Goal: Transaction & Acquisition: Purchase product/service

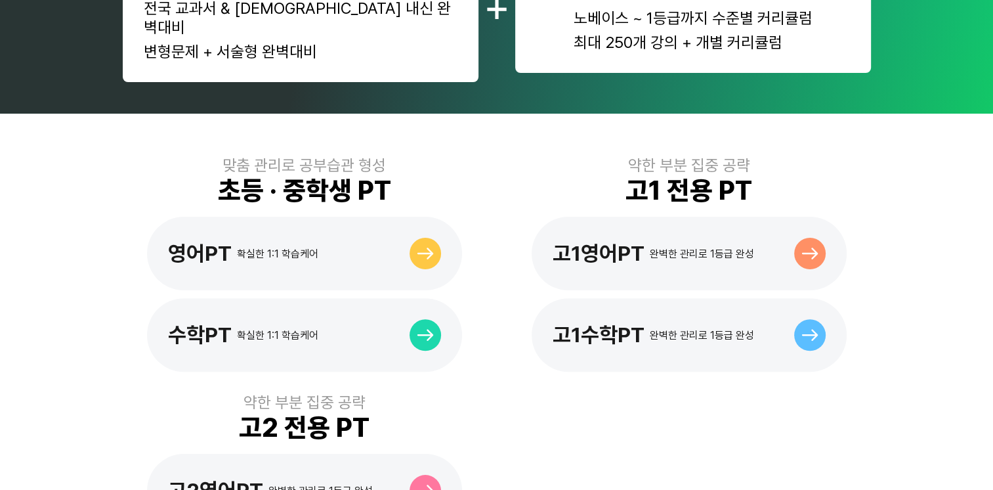
scroll to position [722, 0]
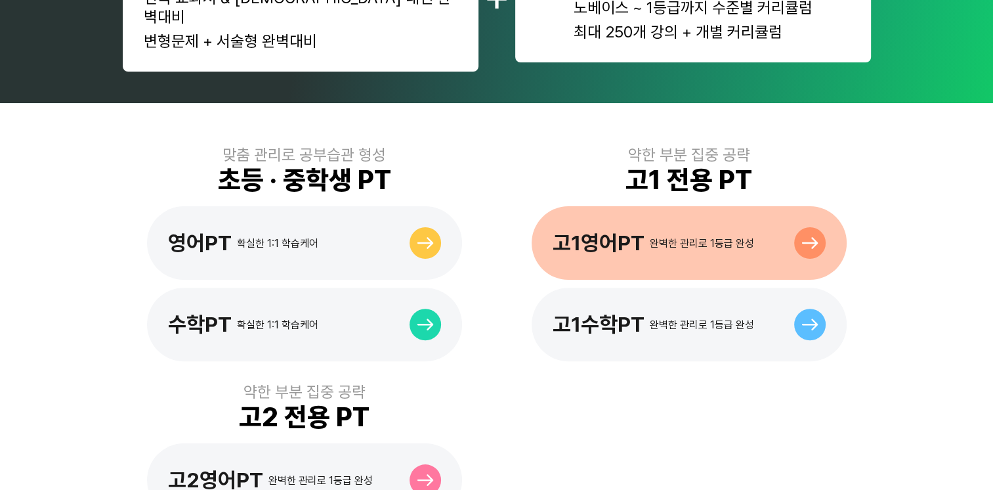
click at [779, 238] on div "고1영어PT 완벽한 관리로 1등급 완성" at bounding box center [689, 243] width 315 height 74
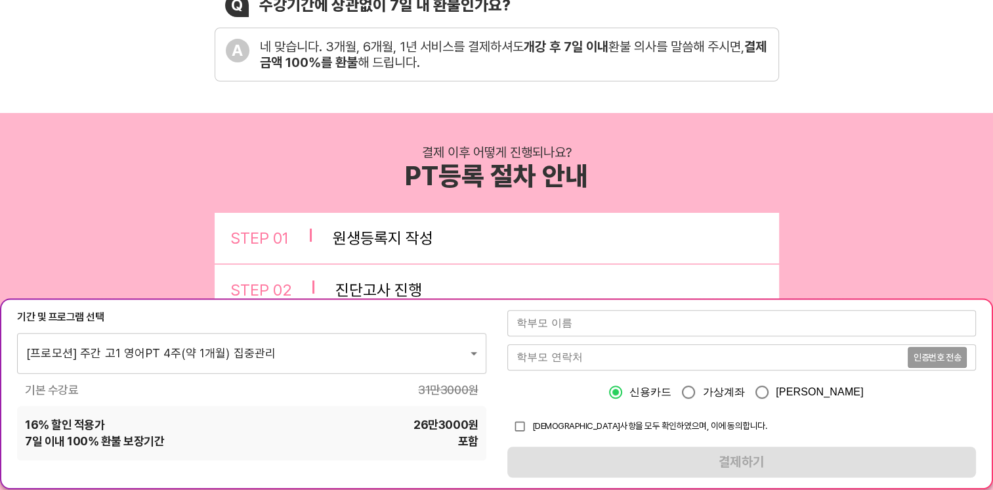
scroll to position [722, 0]
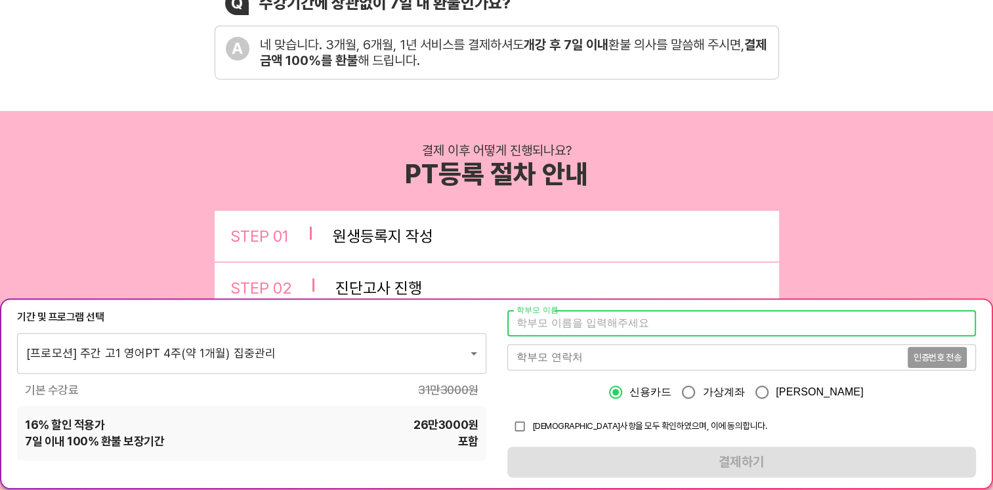
click at [679, 319] on input "text" at bounding box center [741, 323] width 469 height 26
type input "정혜문"
type input "01034380706"
click at [929, 361] on span "인증번호 전송" at bounding box center [937, 357] width 47 height 9
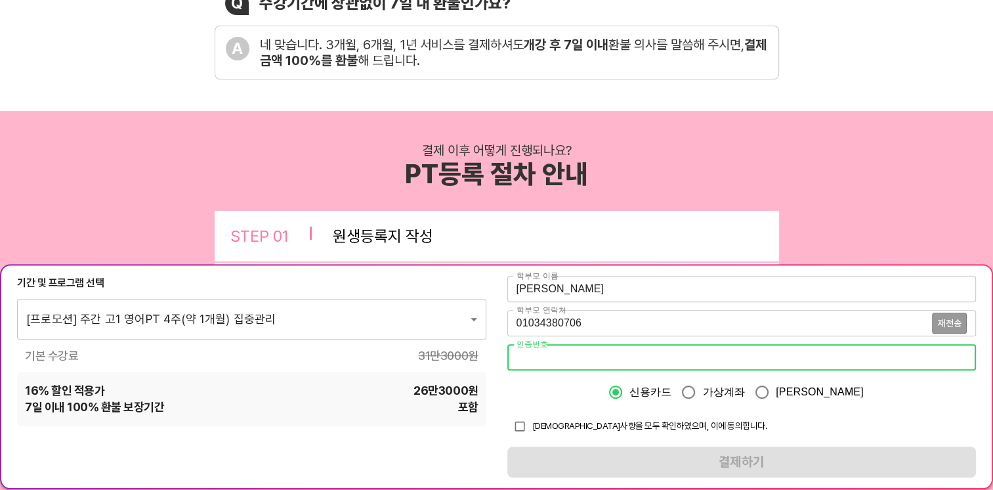
click at [664, 362] on input "number" at bounding box center [741, 358] width 469 height 26
type input "6752"
click at [520, 427] on input "checkbox" at bounding box center [519, 426] width 25 height 25
checkbox input "true"
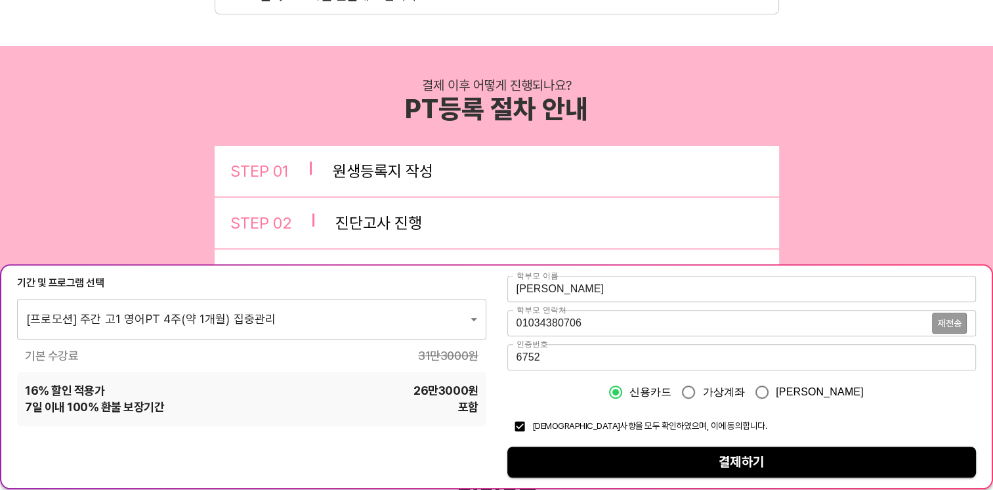
scroll to position [788, 0]
click at [717, 461] on span "결제하기" at bounding box center [742, 462] width 448 height 23
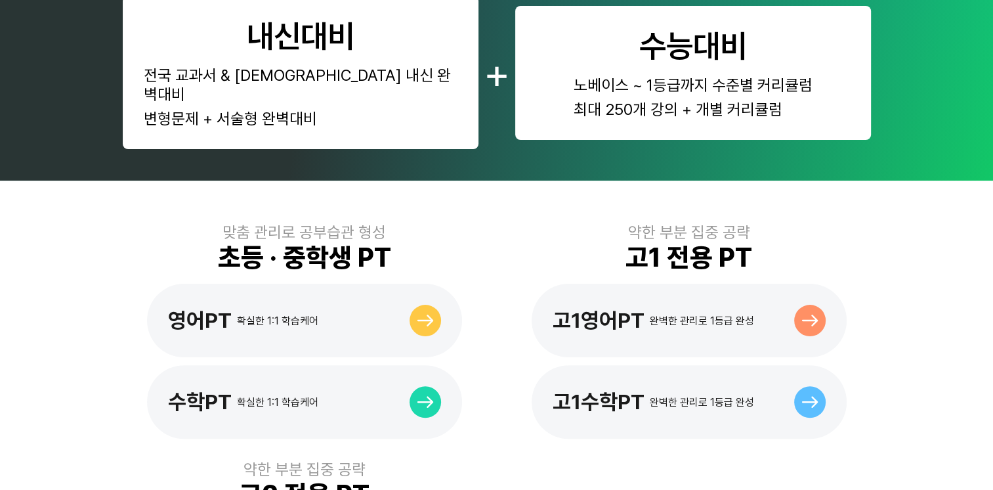
scroll to position [722, 0]
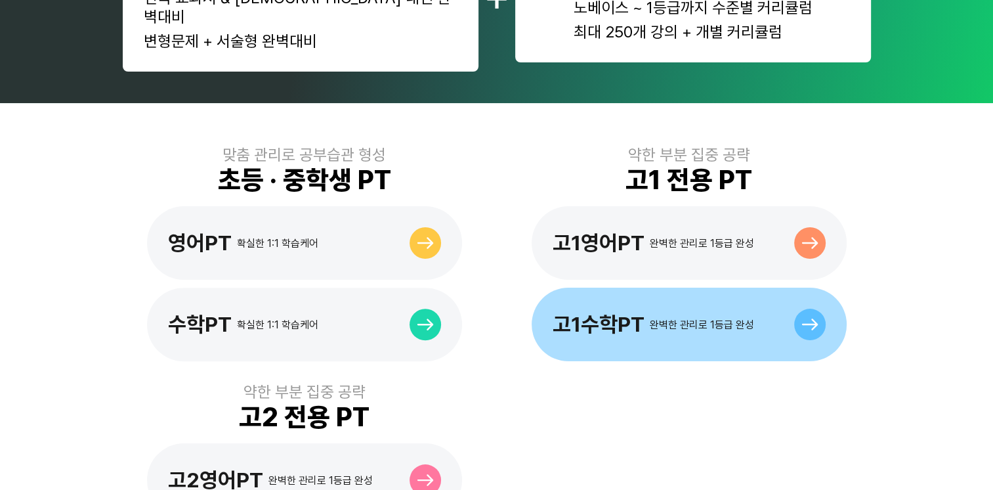
click at [798, 308] on div at bounding box center [810, 324] width 32 height 32
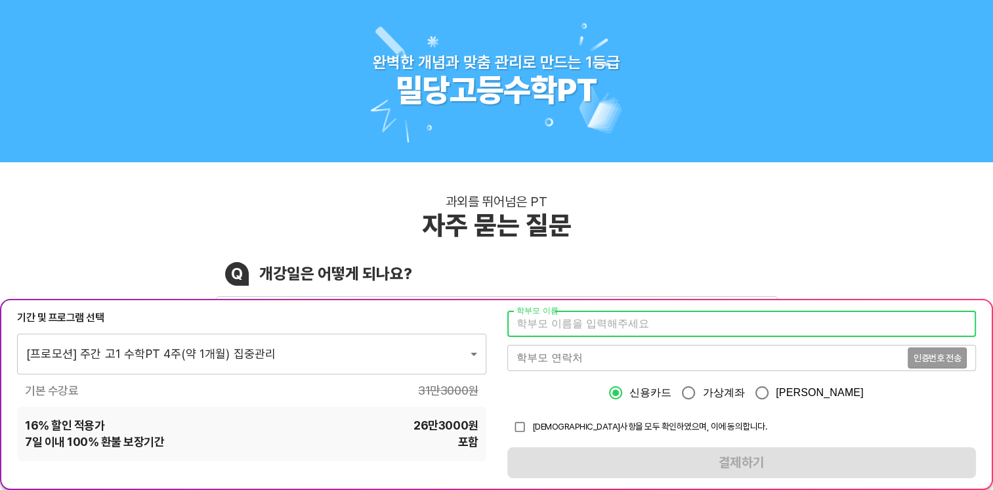
click at [580, 319] on input "text" at bounding box center [741, 323] width 469 height 26
type input "[PERSON_NAME]"
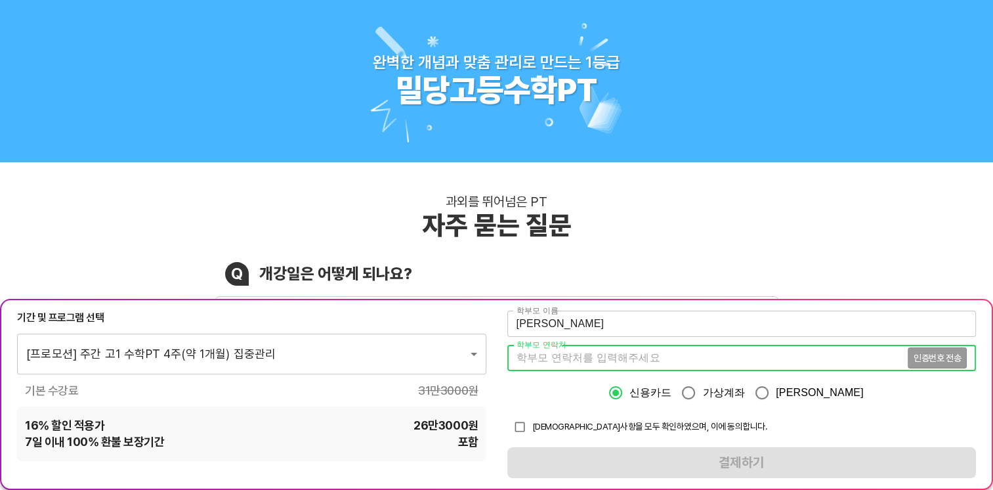
click at [561, 364] on input "tel" at bounding box center [707, 358] width 400 height 26
type input "01034380706"
click at [960, 361] on span "인증번호 전송" at bounding box center [937, 357] width 47 height 9
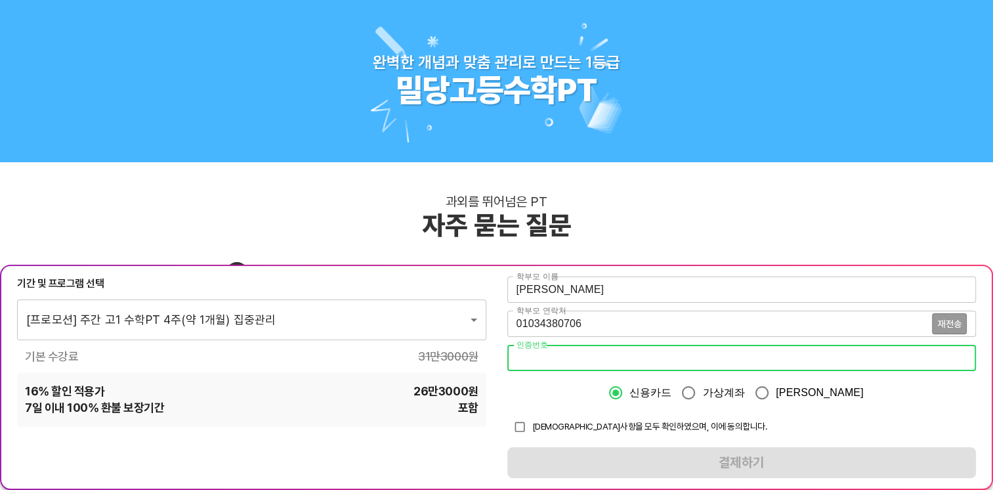
click at [581, 360] on input "number" at bounding box center [741, 358] width 469 height 26
type input "3956"
click at [592, 424] on span "유의사항을 모두 확인하였으며, 이에 동의합니다." at bounding box center [649, 426] width 235 height 11
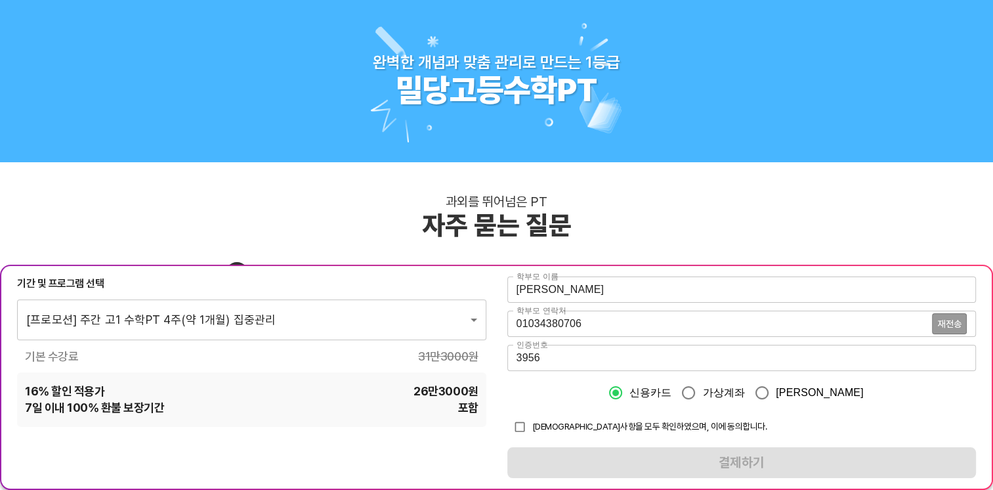
click at [515, 432] on input "checkbox" at bounding box center [519, 426] width 25 height 25
checkbox input "true"
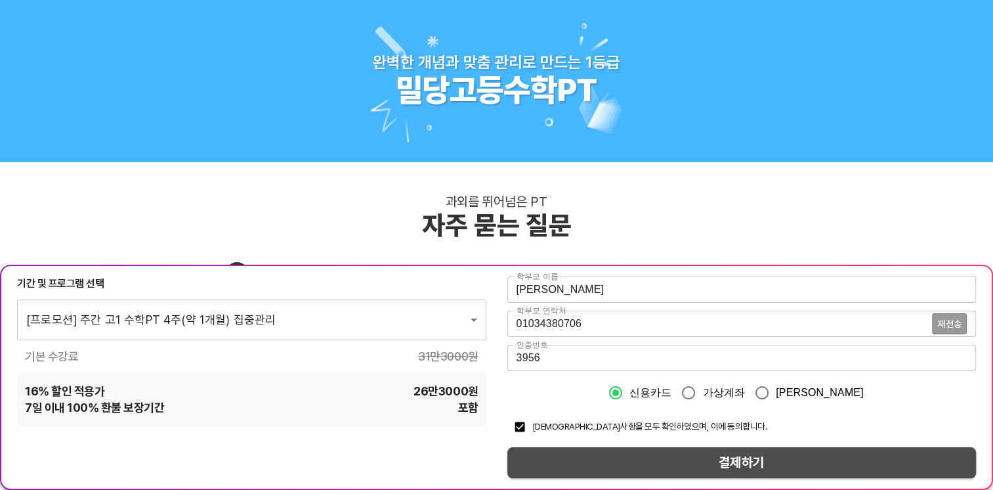
click at [664, 476] on button "결제하기" at bounding box center [741, 462] width 469 height 31
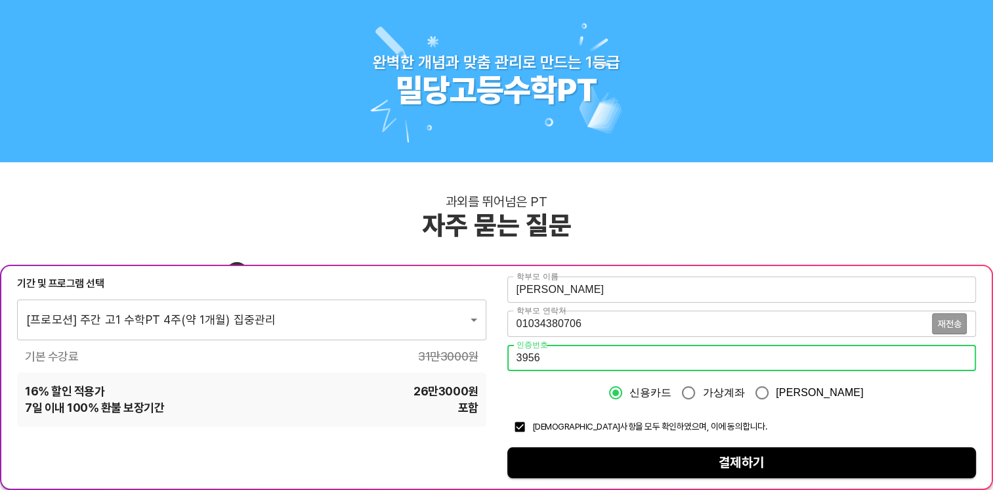
click at [565, 356] on input "3956" at bounding box center [741, 358] width 469 height 26
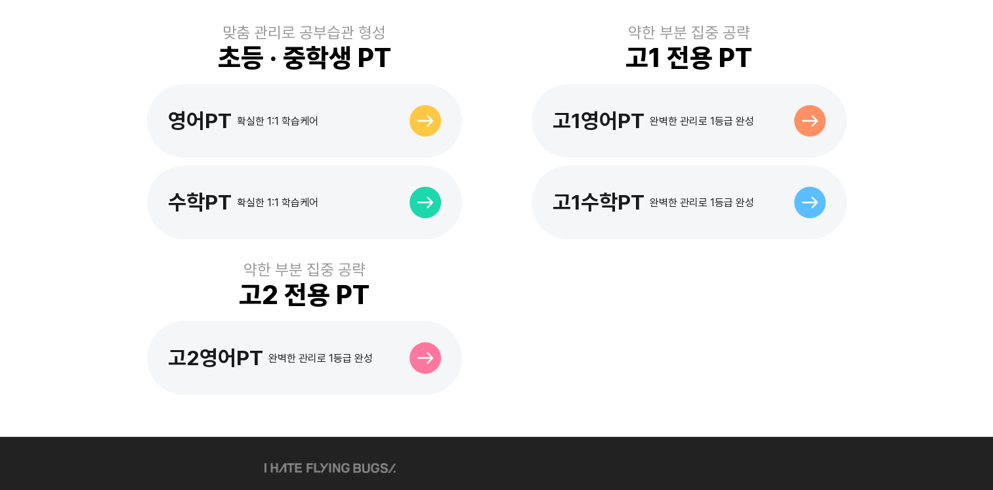
scroll to position [853, 0]
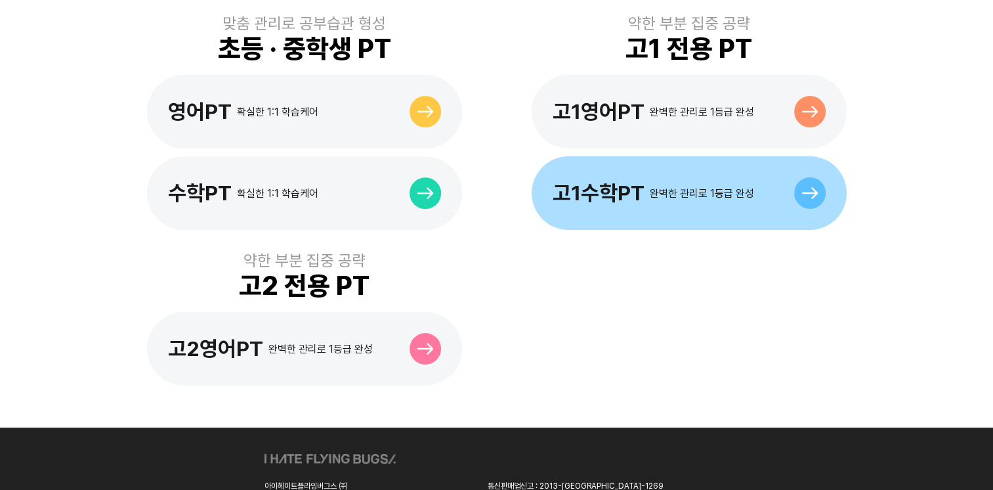
click at [801, 187] on icon at bounding box center [809, 193] width 17 height 12
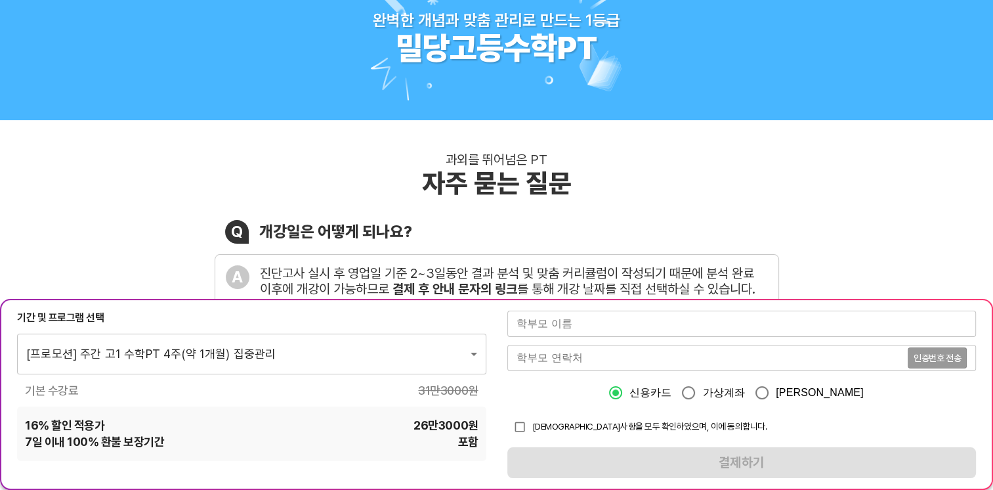
scroll to position [66, 0]
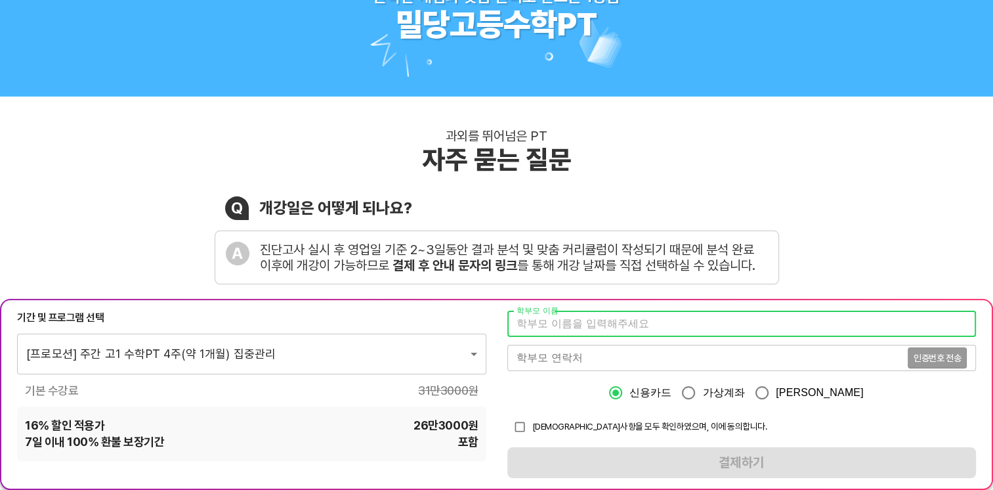
click at [599, 318] on input "text" at bounding box center [741, 323] width 469 height 26
type input "[PERSON_NAME]"
type input "01034380706"
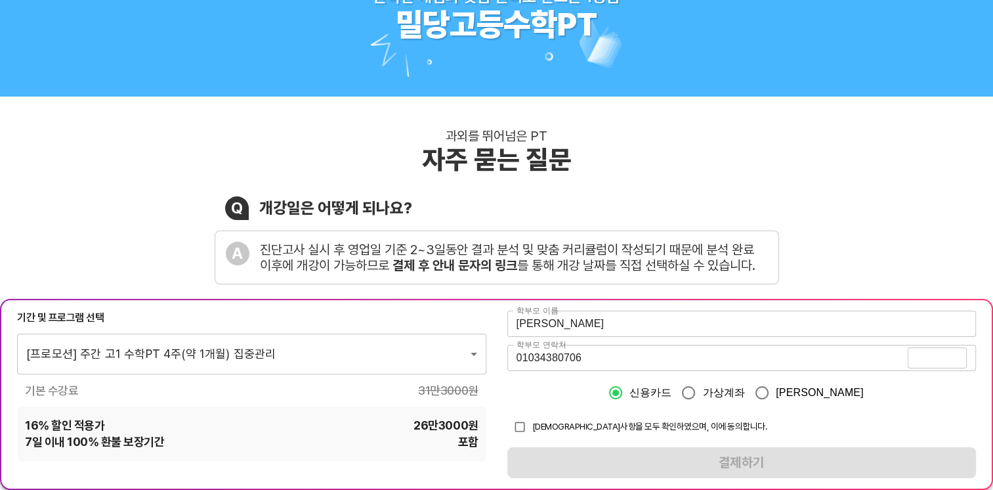
click at [921, 363] on button "인증번호 전송" at bounding box center [937, 357] width 59 height 21
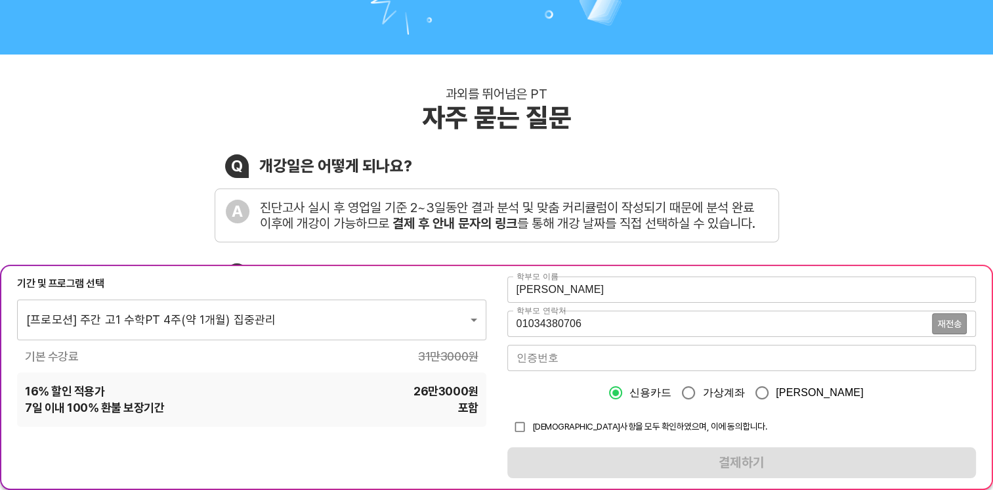
scroll to position [131, 0]
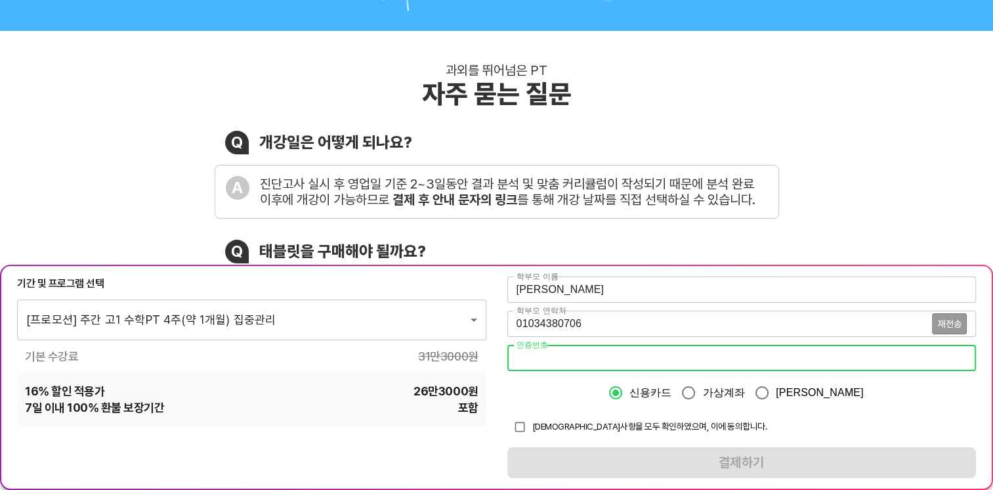
click at [543, 364] on input "number" at bounding box center [741, 358] width 469 height 26
type input "8939"
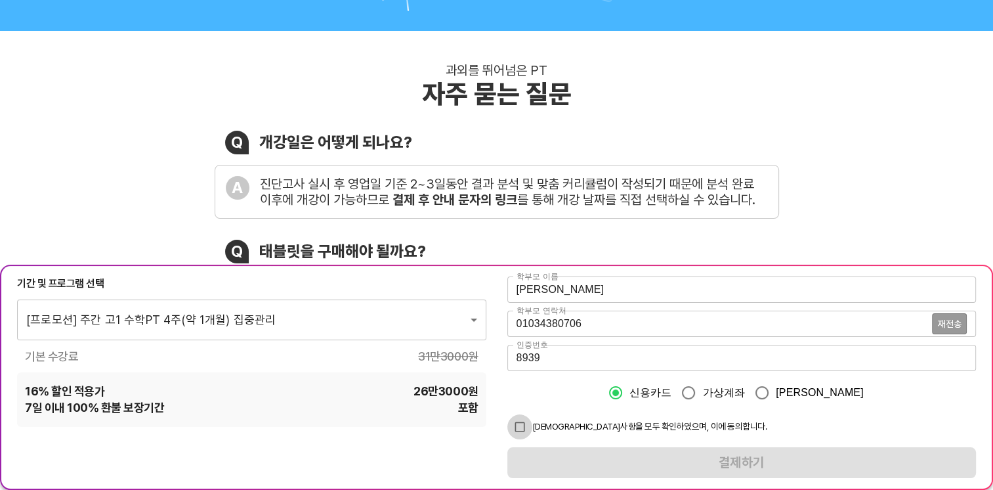
click at [526, 428] on input "checkbox" at bounding box center [519, 426] width 25 height 25
checkbox input "true"
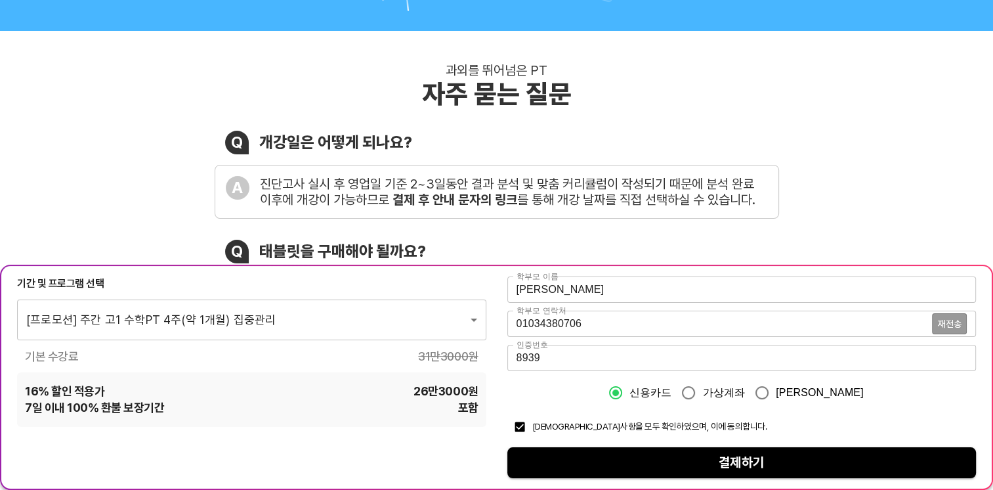
click at [740, 458] on span "결제하기" at bounding box center [742, 462] width 448 height 23
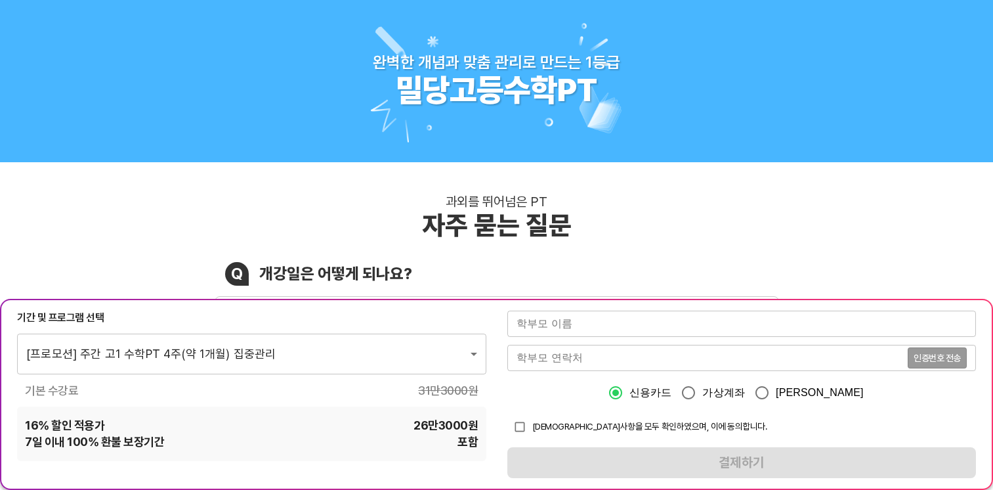
scroll to position [131, 0]
